Goal: Transaction & Acquisition: Download file/media

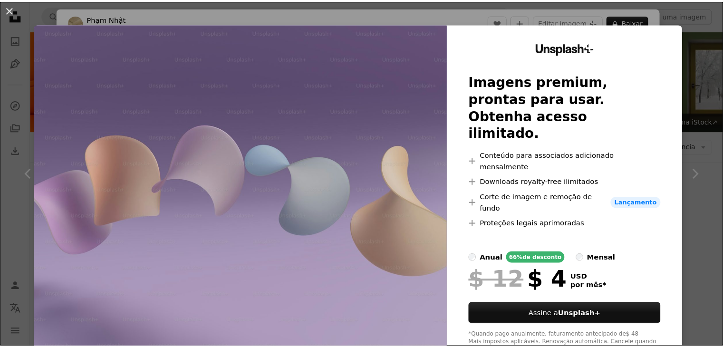
scroll to position [729, 0]
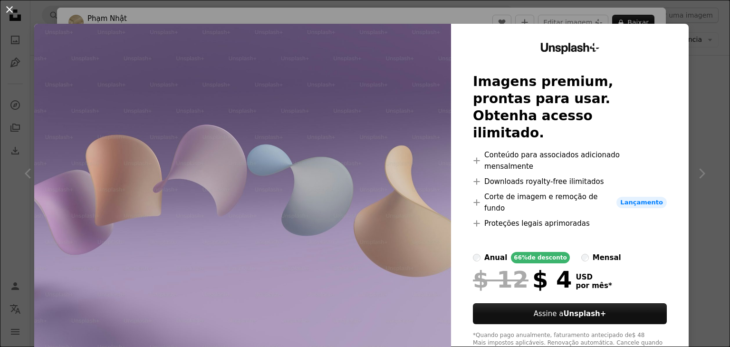
click at [10, 7] on button "An X shape" at bounding box center [9, 9] width 11 height 11
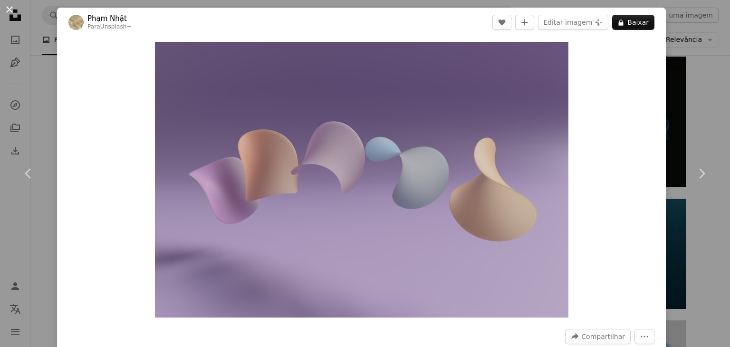
click at [8, 11] on button "An X shape" at bounding box center [9, 9] width 11 height 11
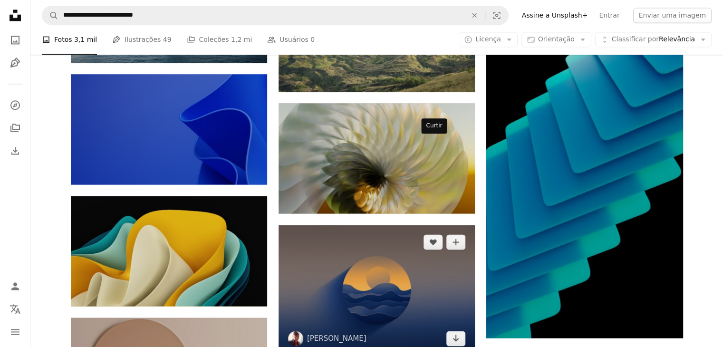
scroll to position [1462, 0]
click at [373, 225] on img at bounding box center [376, 290] width 196 height 131
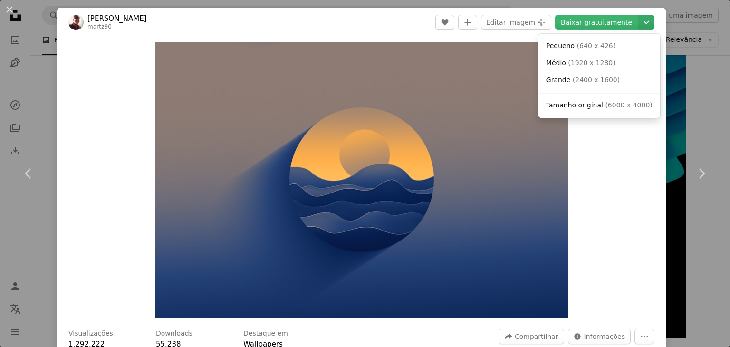
click at [640, 21] on icon "Chevron down" at bounding box center [646, 22] width 15 height 11
click at [576, 80] on span "( 2400 x 1600 )" at bounding box center [596, 80] width 47 height 8
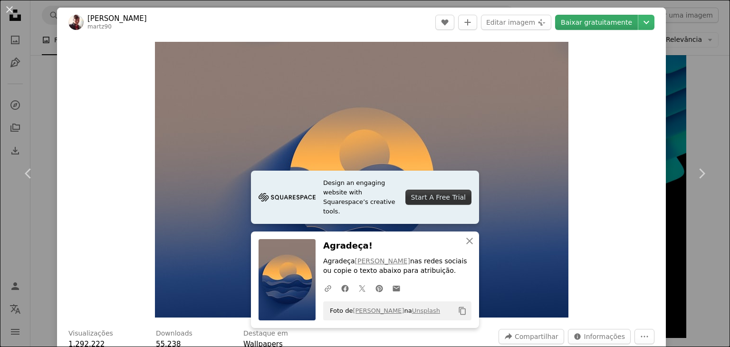
click at [589, 26] on link "Baixar gratuitamente" at bounding box center [596, 22] width 83 height 15
click at [9, 11] on button "An X shape" at bounding box center [9, 9] width 11 height 11
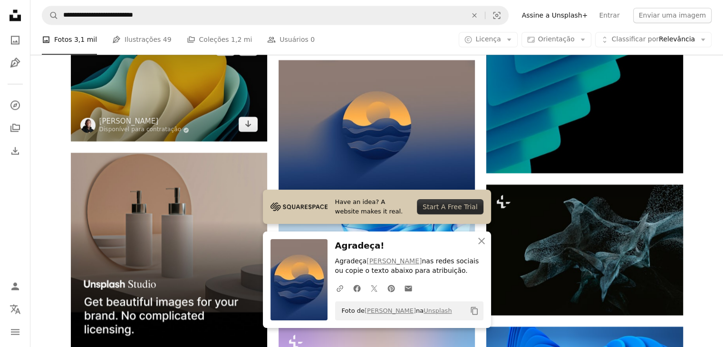
scroll to position [1627, 0]
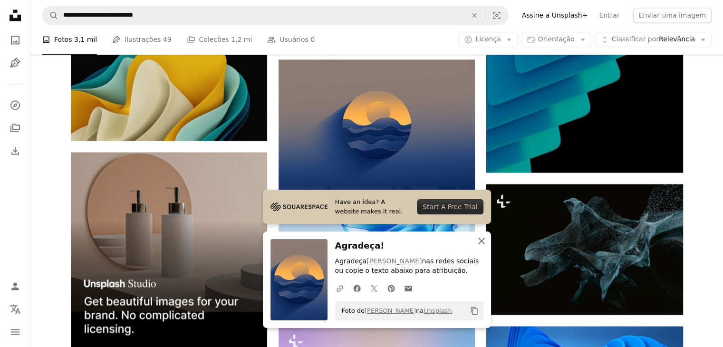
click at [480, 242] on icon "button" at bounding box center [481, 241] width 7 height 7
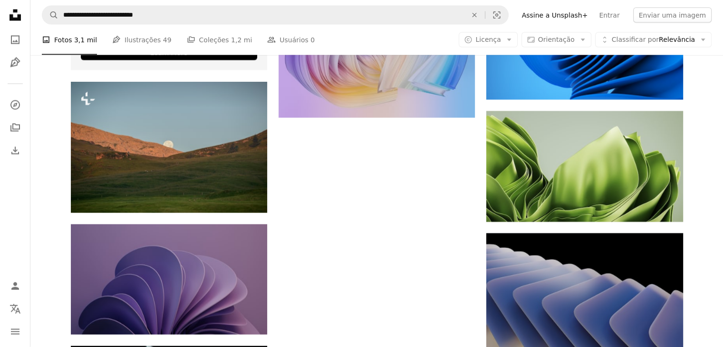
scroll to position [1965, 0]
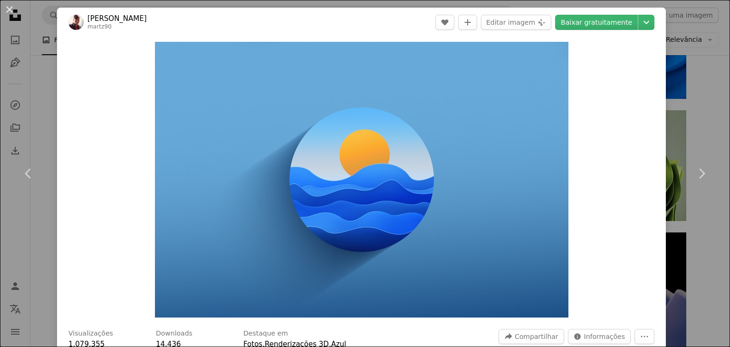
click at [638, 21] on div at bounding box center [638, 22] width 0 height 15
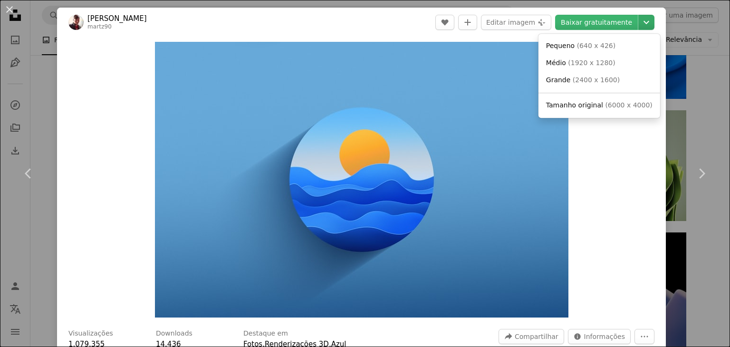
click at [643, 23] on icon "Escolha o tamanho do download" at bounding box center [646, 22] width 6 height 3
click at [588, 82] on span "( 2400 x 1600 )" at bounding box center [596, 80] width 47 height 8
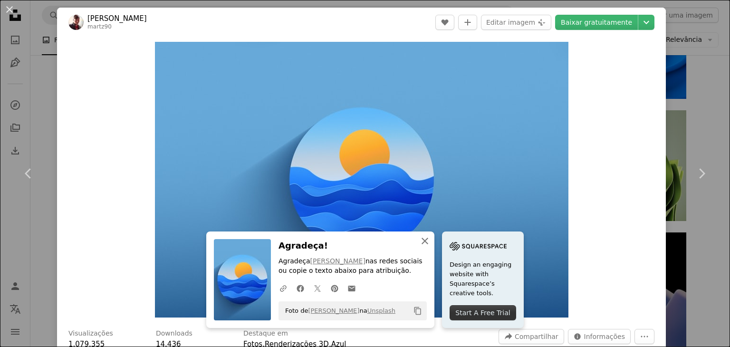
click at [419, 241] on icon "An X shape" at bounding box center [424, 240] width 11 height 11
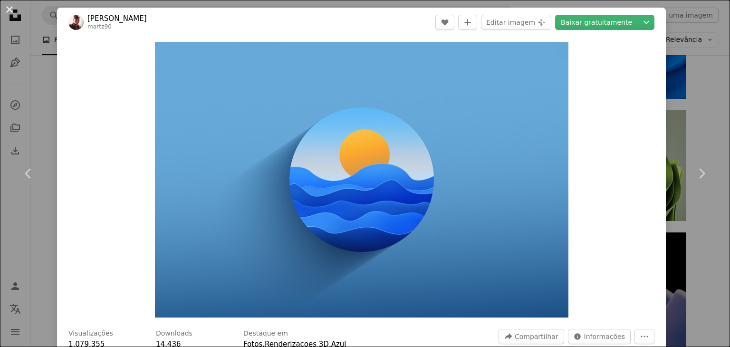
click at [13, 8] on button "An X shape" at bounding box center [9, 9] width 11 height 11
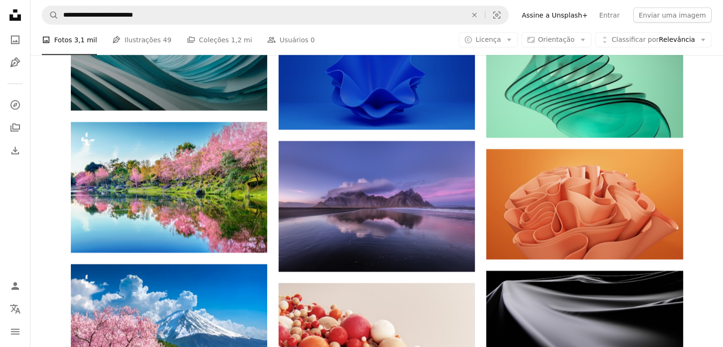
scroll to position [2439, 0]
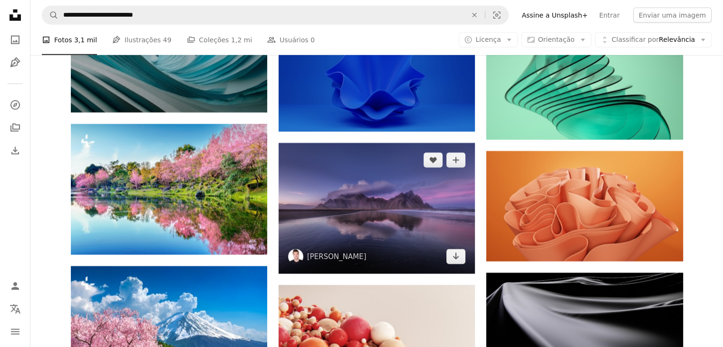
click at [362, 143] on img at bounding box center [376, 208] width 196 height 131
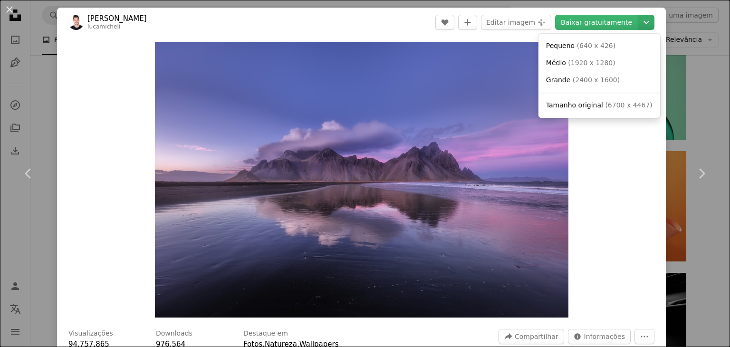
click at [639, 23] on icon "Chevron down" at bounding box center [646, 22] width 15 height 11
click at [578, 101] on span "Tamanho original" at bounding box center [574, 105] width 57 height 8
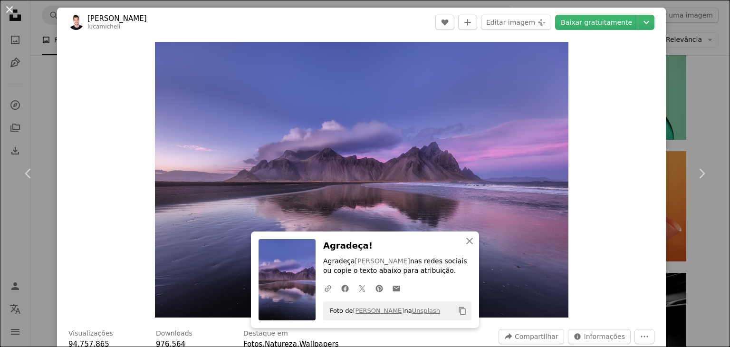
click at [8, 10] on button "An X shape" at bounding box center [9, 9] width 11 height 11
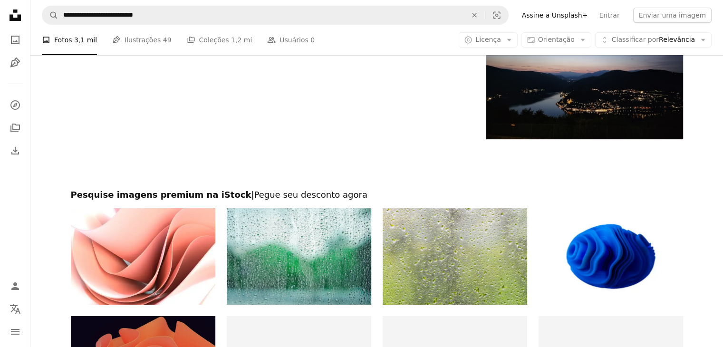
scroll to position [3502, 0]
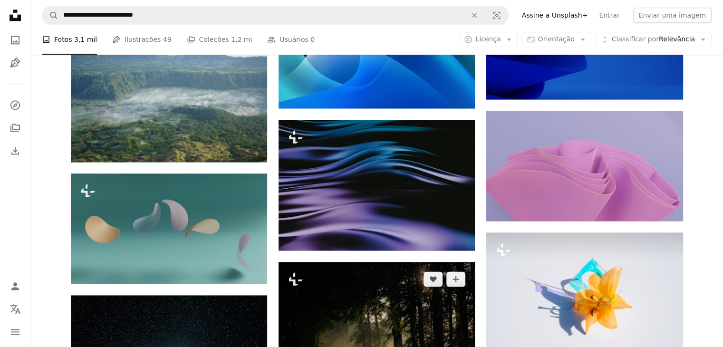
scroll to position [4857, 0]
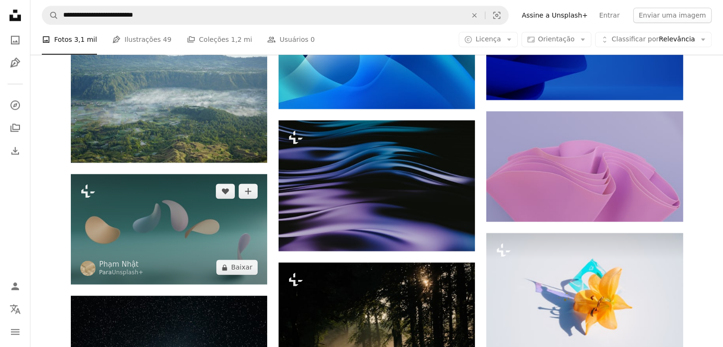
click at [215, 182] on img at bounding box center [169, 229] width 196 height 110
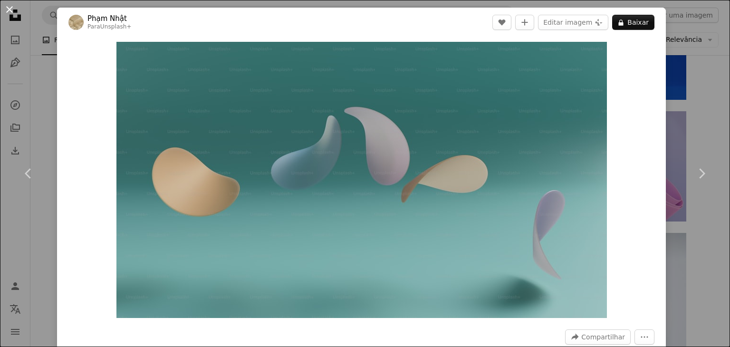
click at [10, 10] on button "An X shape" at bounding box center [9, 9] width 11 height 11
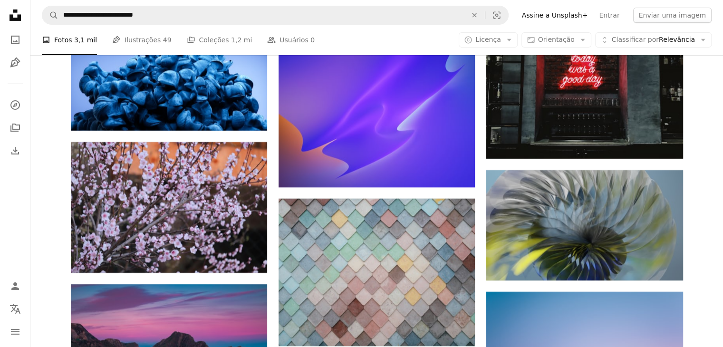
scroll to position [10497, 0]
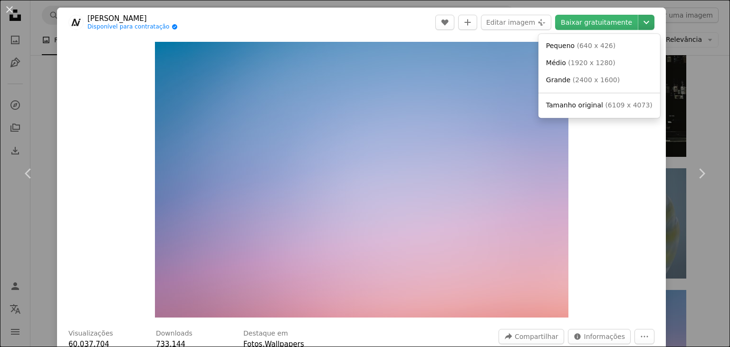
click at [639, 21] on icon "Chevron down" at bounding box center [646, 22] width 15 height 11
click at [586, 102] on span "Tamanho original" at bounding box center [574, 105] width 57 height 8
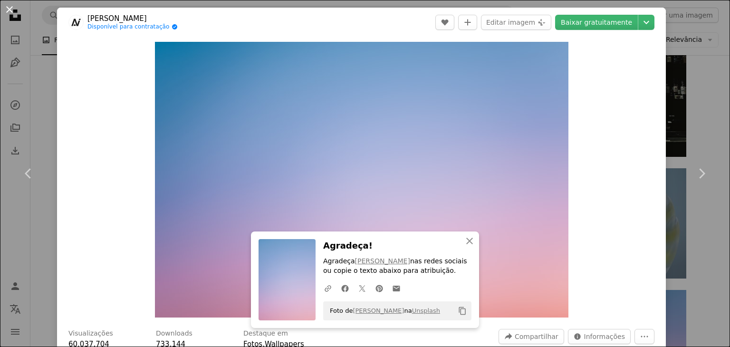
click at [12, 11] on button "An X shape" at bounding box center [9, 9] width 11 height 11
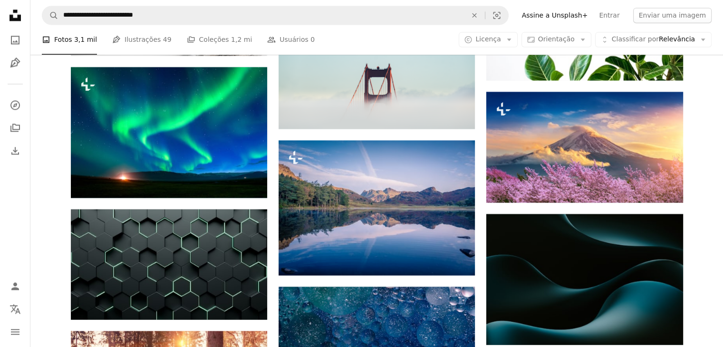
scroll to position [12235, 0]
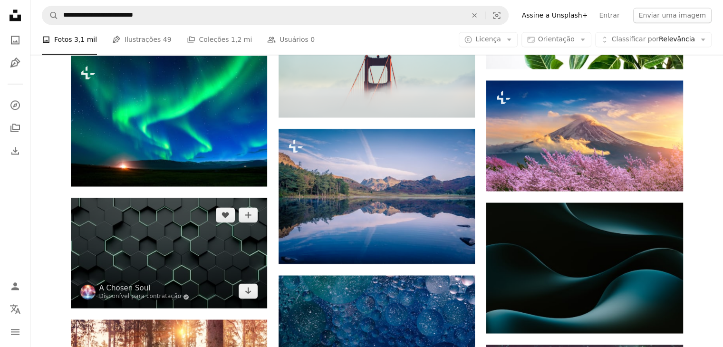
click at [196, 198] on img at bounding box center [169, 253] width 196 height 110
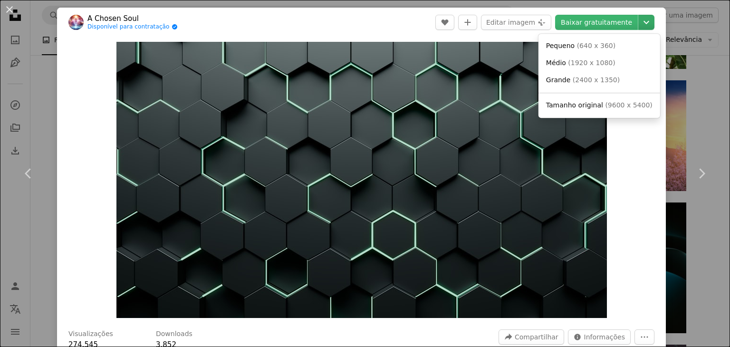
click at [639, 22] on icon "Chevron down" at bounding box center [646, 22] width 15 height 11
click at [605, 104] on span "( 9600 x 5400 )" at bounding box center [628, 105] width 47 height 8
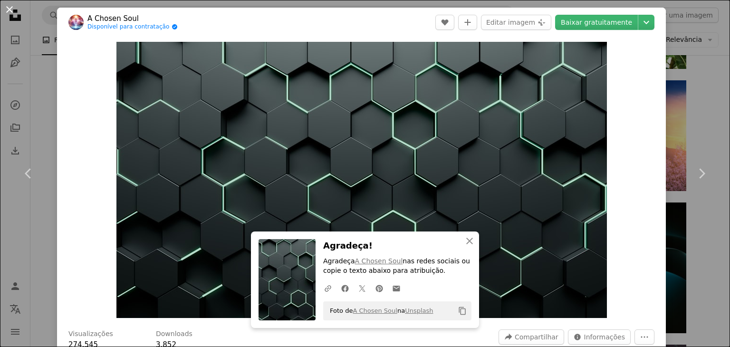
click at [12, 12] on button "An X shape" at bounding box center [9, 9] width 11 height 11
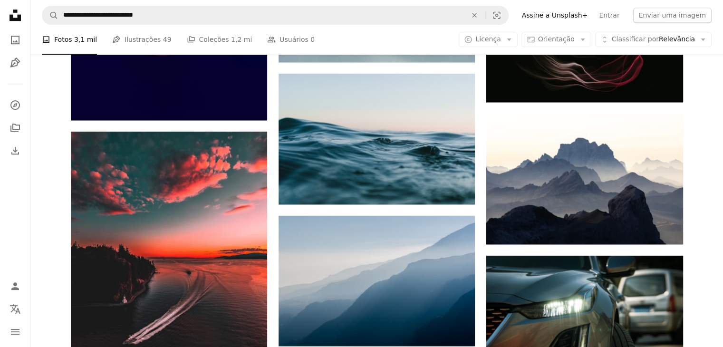
scroll to position [15162, 0]
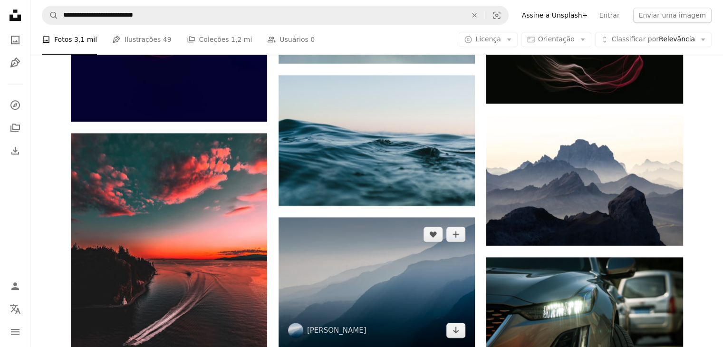
click at [371, 217] on img at bounding box center [376, 282] width 196 height 130
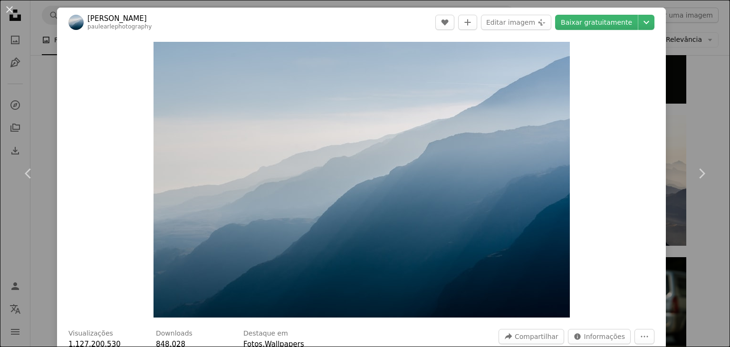
click at [640, 31] on header "[PERSON_NAME] paulearlephotography A heart A plus sign Editar imagem Plus sign …" at bounding box center [361, 22] width 609 height 29
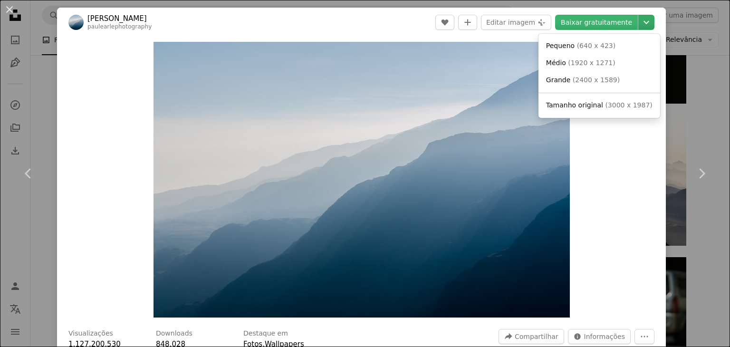
click at [640, 26] on icon "Chevron down" at bounding box center [646, 22] width 15 height 11
click at [580, 104] on span "Tamanho original" at bounding box center [574, 105] width 57 height 8
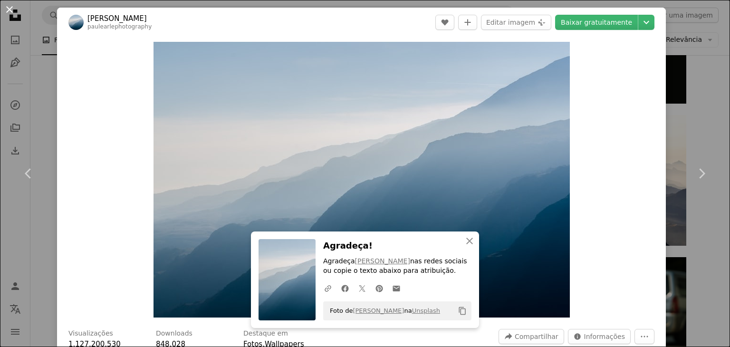
click at [11, 11] on button "An X shape" at bounding box center [9, 9] width 11 height 11
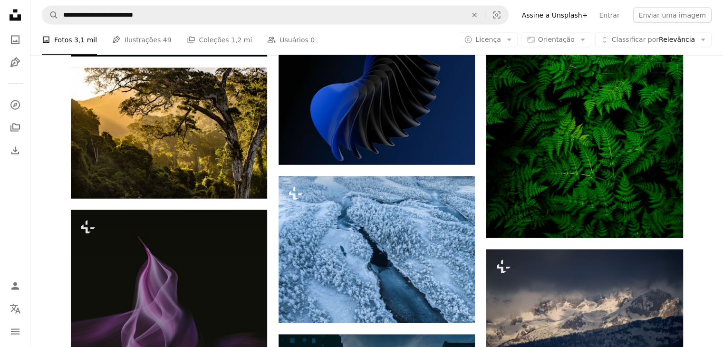
scroll to position [16320, 0]
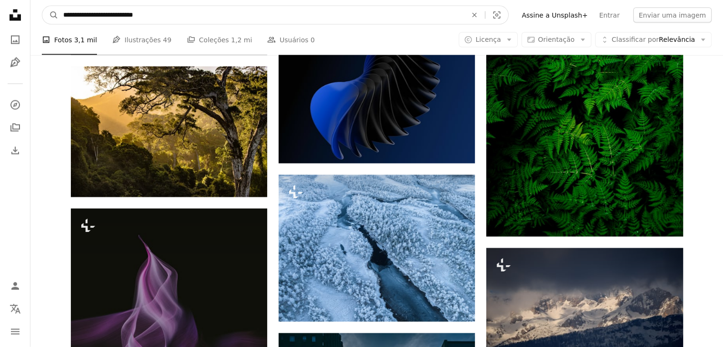
click at [166, 16] on input "**********" at bounding box center [260, 15] width 405 height 18
type input "**********"
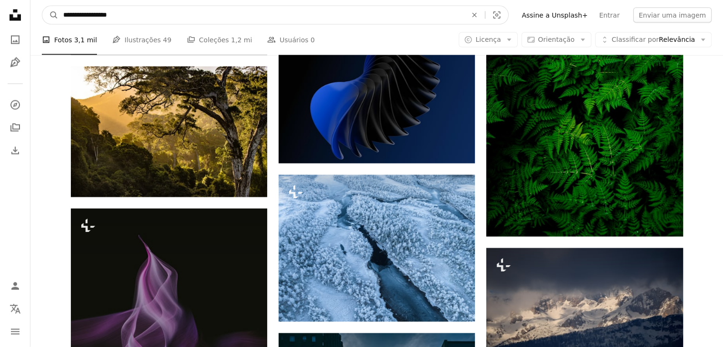
click button "A magnifying glass" at bounding box center [50, 15] width 16 height 18
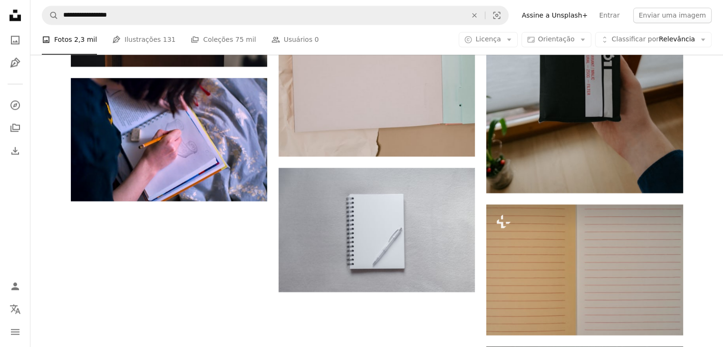
scroll to position [1296, 0]
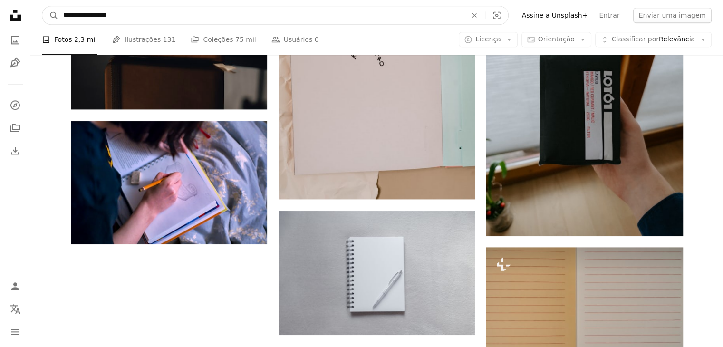
click at [142, 14] on input "**********" at bounding box center [260, 15] width 405 height 18
type input "*****"
click at [42, 6] on button "A magnifying glass" at bounding box center [50, 15] width 16 height 18
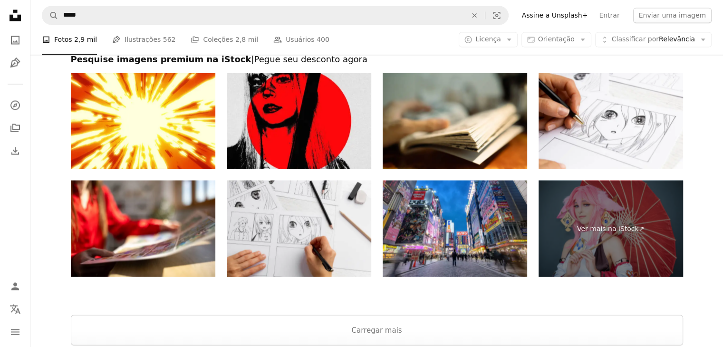
scroll to position [1774, 0]
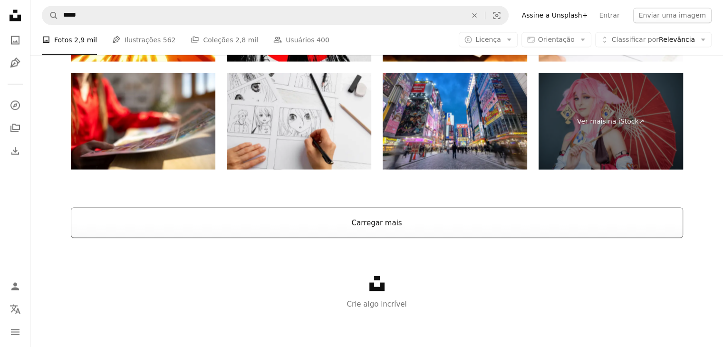
click at [624, 224] on button "Carregar mais" at bounding box center [377, 222] width 612 height 30
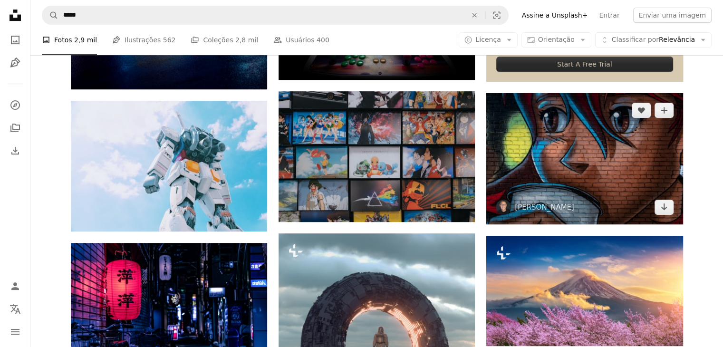
scroll to position [355, 0]
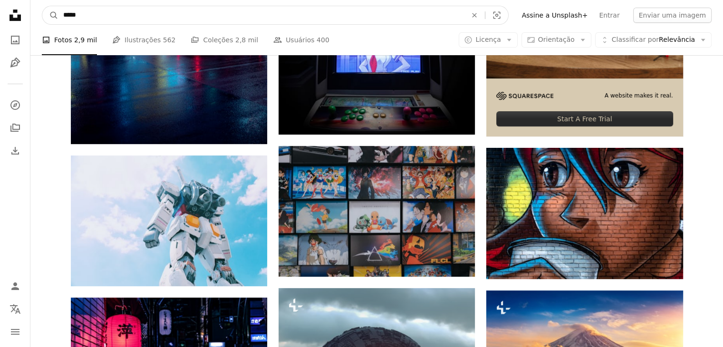
click at [266, 10] on input "*****" at bounding box center [260, 15] width 405 height 18
type input "**********"
click at [42, 6] on button "A magnifying glass" at bounding box center [50, 15] width 16 height 18
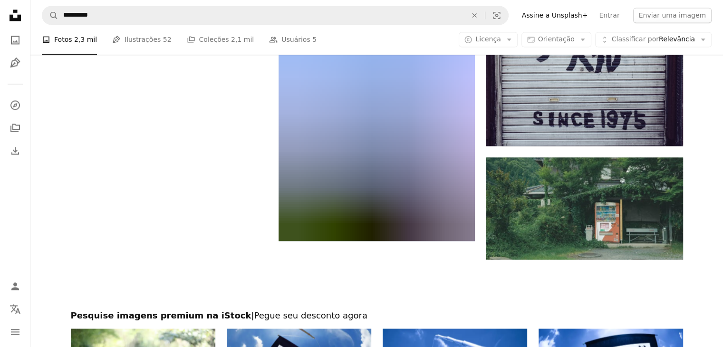
scroll to position [1541, 0]
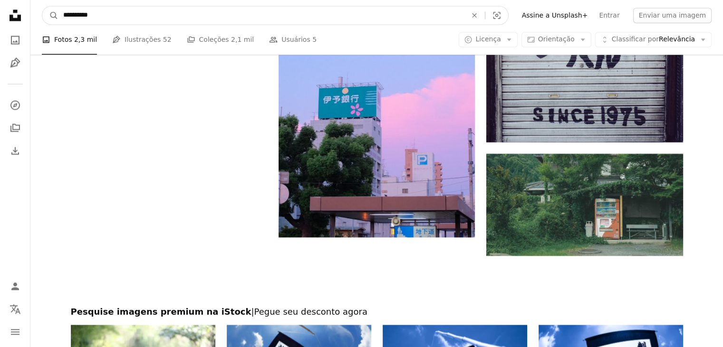
click at [211, 14] on input "**********" at bounding box center [260, 15] width 405 height 18
type input "*********"
click at [42, 6] on button "A magnifying glass" at bounding box center [50, 15] width 16 height 18
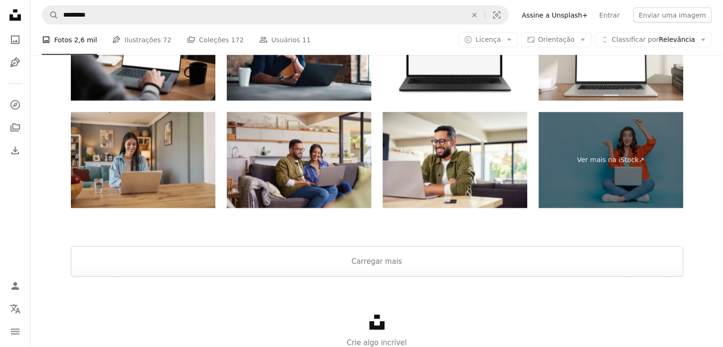
scroll to position [2061, 0]
